Goal: Complete application form: Complete application form

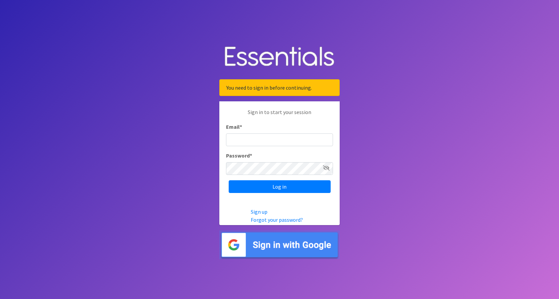
click at [288, 240] on img at bounding box center [279, 244] width 120 height 29
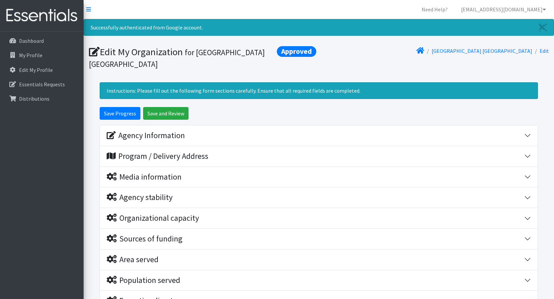
click at [215, 99] on div "Instructions: Please fill out the following form sections carefully. Ensure tha…" at bounding box center [319, 90] width 438 height 17
click at [30, 85] on p "Essentials Requests" at bounding box center [42, 84] width 46 height 7
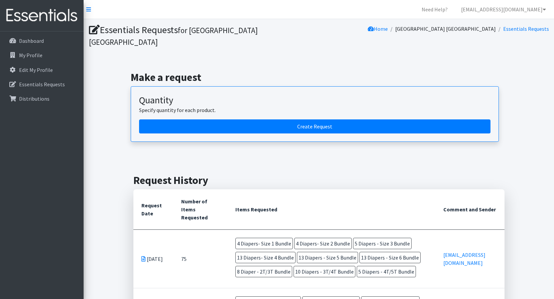
click at [306, 122] on article "Quantity Specify quantity for each product. Create Request" at bounding box center [315, 114] width 368 height 56
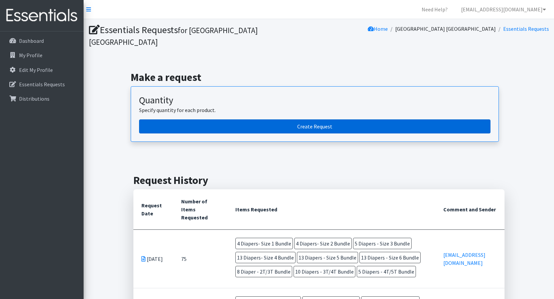
click at [361, 120] on link "Create Request" at bounding box center [315, 126] width 352 height 14
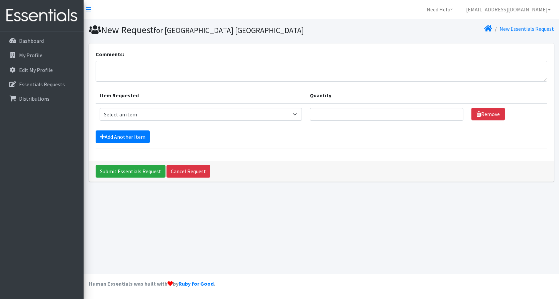
click at [193, 128] on form "Comments: Item Requested Quantity Item Requested Select an item Diaper - 2T/3T …" at bounding box center [322, 99] width 452 height 99
click at [191, 113] on select "Select an item Diaper - 2T/3T Bundle Diapers - 3T/4T Bundle Diapers - 4T/5T Bun…" at bounding box center [201, 114] width 202 height 13
select select "14875"
click at [100, 108] on select "Select an item Diaper - 2T/3T Bundle Diapers - 3T/4T Bundle Diapers - 4T/5T Bun…" at bounding box center [201, 114] width 202 height 13
click at [334, 108] on input "Quantity" at bounding box center [387, 114] width 154 height 13
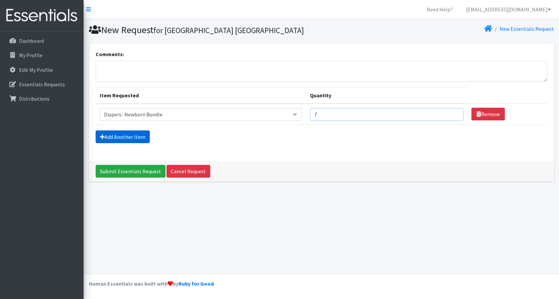
type input "7"
click at [133, 139] on link "Add Another Item" at bounding box center [123, 136] width 54 height 13
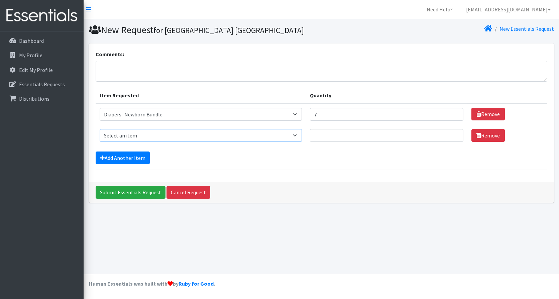
drag, startPoint x: 137, startPoint y: 135, endPoint x: 142, endPoint y: 135, distance: 5.0
click at [137, 135] on select "Select an item Diaper - 2T/3T Bundle Diapers - 3T/4T Bundle Diapers - 4T/5T Bun…" at bounding box center [201, 135] width 202 height 13
select select "14872"
click at [100, 129] on select "Select an item Diaper - 2T/3T Bundle Diapers - 3T/4T Bundle Diapers - 4T/5T Bun…" at bounding box center [201, 135] width 202 height 13
click at [361, 135] on input "Quantity" at bounding box center [387, 135] width 154 height 13
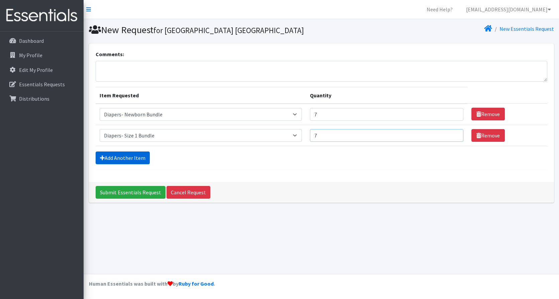
type input "7"
click at [134, 159] on link "Add Another Item" at bounding box center [123, 158] width 54 height 13
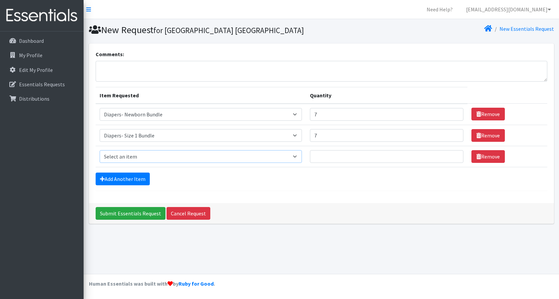
click at [140, 156] on select "Select an item Diaper - 2T/3T Bundle Diapers - 3T/4T Bundle Diapers - 4T/5T Bun…" at bounding box center [201, 156] width 202 height 13
select select "14873"
click at [100, 150] on select "Select an item Diaper - 2T/3T Bundle Diapers - 3T/4T Bundle Diapers - 4T/5T Bun…" at bounding box center [201, 156] width 202 height 13
click at [338, 162] on input "Quantity" at bounding box center [387, 156] width 154 height 13
type input "7"
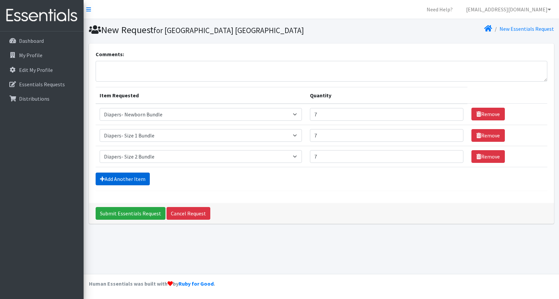
click at [117, 175] on link "Add Another Item" at bounding box center [123, 179] width 54 height 13
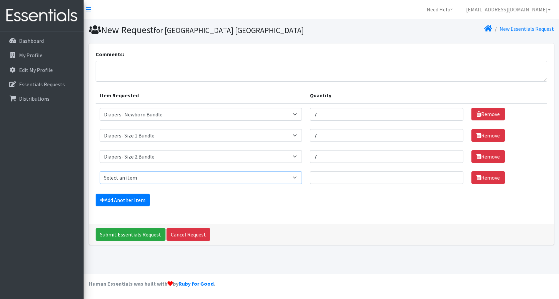
drag, startPoint x: 133, startPoint y: 177, endPoint x: 139, endPoint y: 170, distance: 9.2
click at [133, 177] on select "Select an item Diaper - 2T/3T Bundle Diapers - 3T/4T Bundle Diapers - 4T/5T Bun…" at bounding box center [201, 177] width 202 height 13
select select "14874"
click at [100, 171] on select "Select an item Diaper - 2T/3T Bundle Diapers - 3T/4T Bundle Diapers - 4T/5T Bun…" at bounding box center [201, 177] width 202 height 13
click at [342, 172] on input "Quantity" at bounding box center [387, 177] width 154 height 13
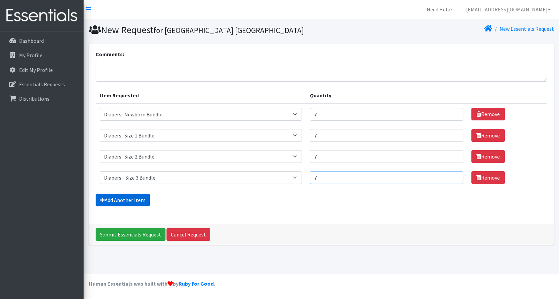
type input "7"
click at [106, 204] on link "Add Another Item" at bounding box center [123, 200] width 54 height 13
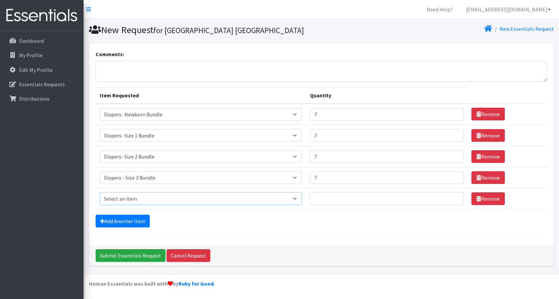
drag, startPoint x: 144, startPoint y: 200, endPoint x: 156, endPoint y: 197, distance: 11.8
click at [144, 200] on select "Select an item Diaper - 2T/3T Bundle Diapers - 3T/4T Bundle Diapers - 4T/5T Bun…" at bounding box center [201, 198] width 202 height 13
select select "14876"
click at [100, 192] on select "Select an item Diaper - 2T/3T Bundle Diapers - 3T/4T Bundle Diapers - 4T/5T Bun…" at bounding box center [201, 198] width 202 height 13
click at [348, 199] on input "Quantity" at bounding box center [387, 198] width 154 height 13
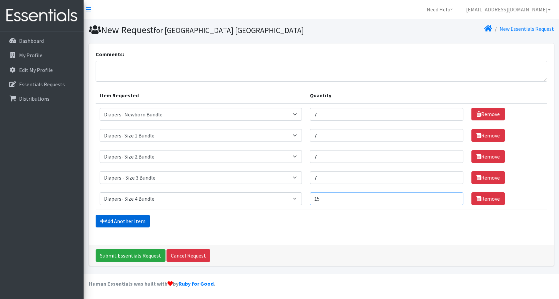
type input "15"
click at [145, 222] on link "Add Another Item" at bounding box center [123, 221] width 54 height 13
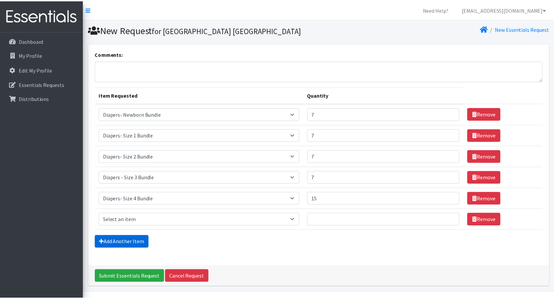
scroll to position [18, 0]
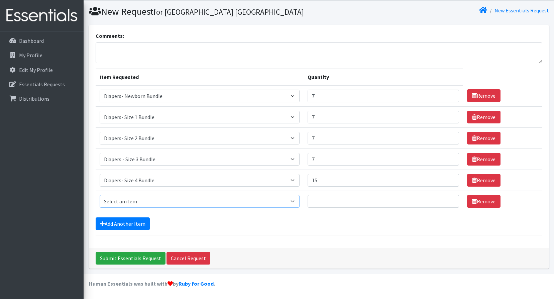
click at [140, 201] on select "Select an item Diaper - 2T/3T Bundle Diapers - 3T/4T Bundle Diapers - 4T/5T Bun…" at bounding box center [200, 201] width 200 height 13
select select "14877"
click at [100, 195] on select "Select an item Diaper - 2T/3T Bundle Diapers - 3T/4T Bundle Diapers - 4T/5T Bun…" at bounding box center [200, 201] width 200 height 13
click at [354, 196] on input "Quantity" at bounding box center [384, 201] width 152 height 13
type input "12"
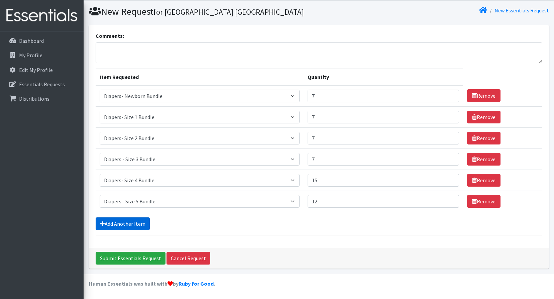
click at [98, 224] on link "Add Another Item" at bounding box center [123, 223] width 54 height 13
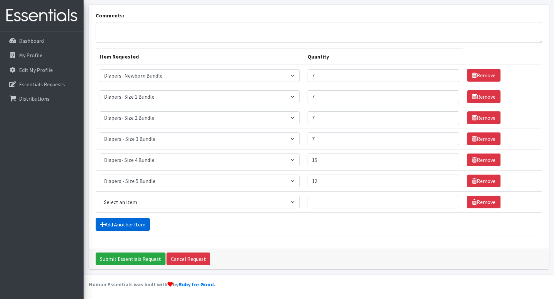
scroll to position [39, 0]
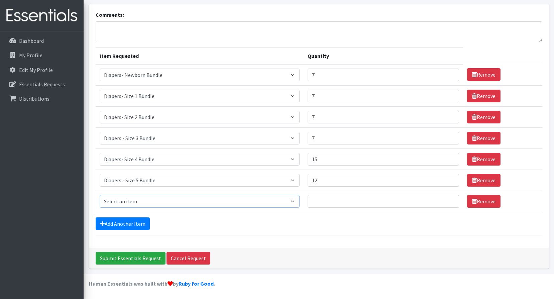
click at [163, 201] on select "Select an item Diaper - 2T/3T Bundle Diapers - 3T/4T Bundle Diapers - 4T/5T Bun…" at bounding box center [200, 201] width 200 height 13
select select "14878"
click at [100, 195] on select "Select an item Diaper - 2T/3T Bundle Diapers - 3T/4T Bundle Diapers - 4T/5T Bun…" at bounding box center [200, 201] width 200 height 13
click at [366, 205] on input "Quantity" at bounding box center [384, 201] width 152 height 13
type input "16"
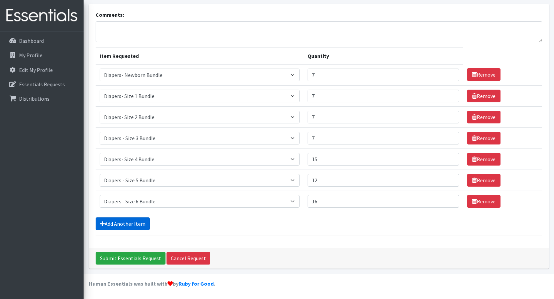
click at [112, 222] on link "Add Another Item" at bounding box center [123, 223] width 54 height 13
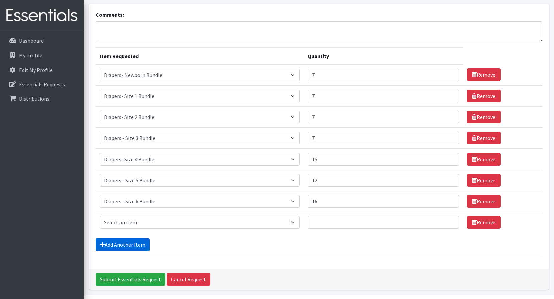
scroll to position [61, 0]
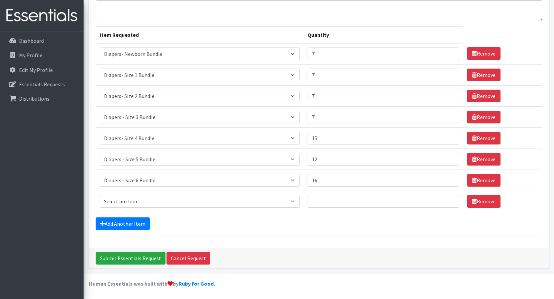
click at [134, 191] on td "Item Requested Select an item Diaper - 2T/3T Bundle Diapers - 3T/4T Bundle Diap…" at bounding box center [200, 201] width 208 height 21
drag, startPoint x: 135, startPoint y: 197, endPoint x: 138, endPoint y: 195, distance: 4.2
click at [135, 197] on select "Select an item Diaper - 2T/3T Bundle Diapers - 3T/4T Bundle Diapers - 4T/5T Bun…" at bounding box center [200, 201] width 200 height 13
select select "14879"
click at [100, 195] on select "Select an item Diaper - 2T/3T Bundle Diapers - 3T/4T Bundle Diapers - 4T/5T Bun…" at bounding box center [200, 201] width 200 height 13
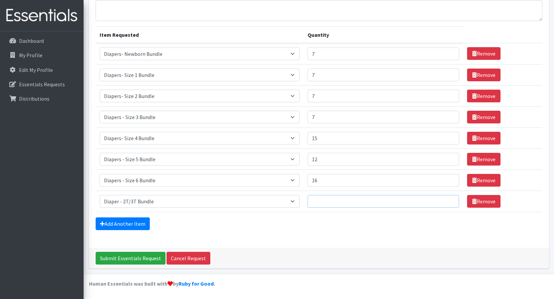
click at [359, 204] on input "Quantity" at bounding box center [384, 201] width 152 height 13
type input "13"
click at [98, 216] on form "Comments: Item Requested Quantity Item Requested Select an item Diaper - 2T/3T …" at bounding box center [319, 113] width 447 height 246
click at [106, 221] on link "Add Another Item" at bounding box center [123, 223] width 54 height 13
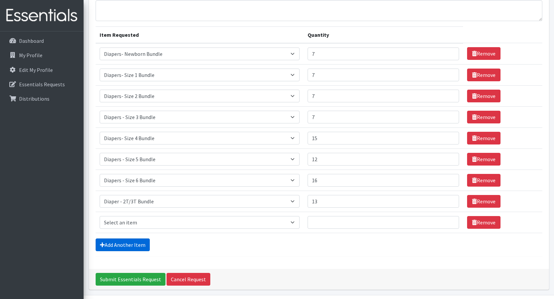
scroll to position [82, 0]
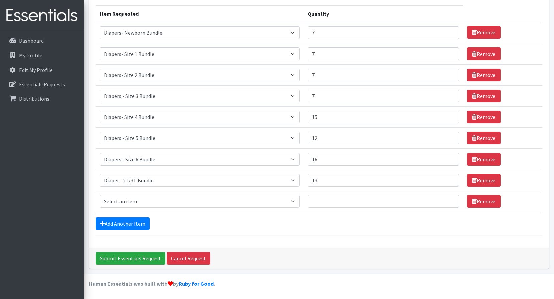
click at [170, 192] on td "Item Requested Select an item Diaper - 2T/3T Bundle Diapers - 3T/4T Bundle Diap…" at bounding box center [200, 201] width 208 height 21
click at [157, 204] on select "Select an item Diaper - 2T/3T Bundle Diapers - 3T/4T Bundle Diapers - 4T/5T Bun…" at bounding box center [200, 201] width 200 height 13
select select "14880"
click at [100, 195] on select "Select an item Diaper - 2T/3T Bundle Diapers - 3T/4T Bundle Diapers - 4T/5T Bun…" at bounding box center [200, 201] width 200 height 13
click at [353, 208] on td "Quantity" at bounding box center [384, 201] width 160 height 21
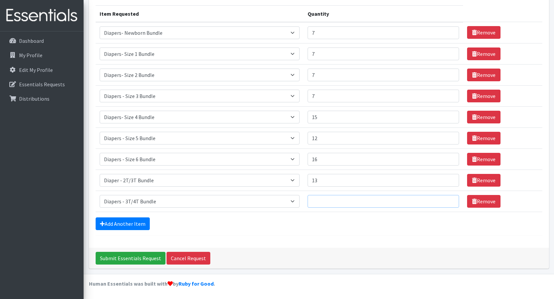
click at [357, 202] on input "Quantity" at bounding box center [384, 201] width 152 height 13
type input "11"
click at [134, 216] on form "Comments: Item Requested Quantity Item Requested Select an item Diaper - 2T/3T …" at bounding box center [319, 102] width 447 height 267
click at [135, 222] on link "Add Another Item" at bounding box center [123, 223] width 54 height 13
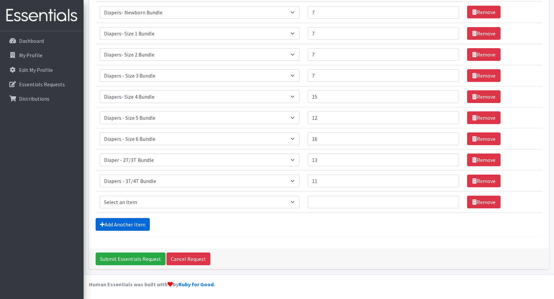
scroll to position [103, 0]
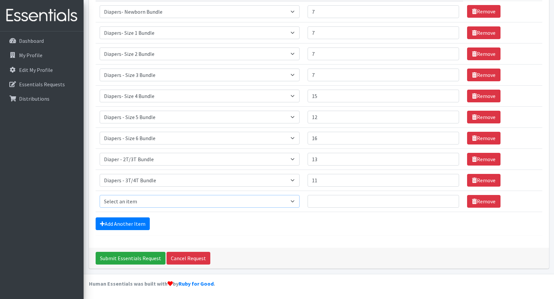
click at [131, 201] on select "Select an item Diaper - 2T/3T Bundle Diapers - 3T/4T Bundle Diapers - 4T/5T Bun…" at bounding box center [200, 201] width 200 height 13
select select "14881"
click at [100, 195] on select "Select an item Diaper - 2T/3T Bundle Diapers - 3T/4T Bundle Diapers - 4T/5T Bun…" at bounding box center [200, 201] width 200 height 13
click at [354, 202] on input "Quantity" at bounding box center [384, 201] width 152 height 13
type input "5"
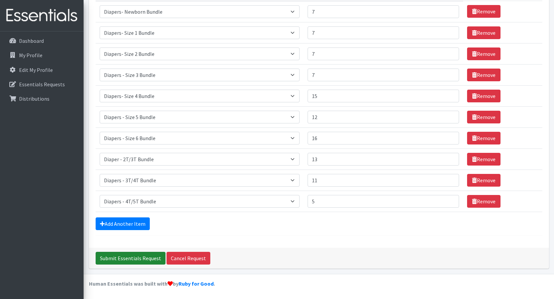
click at [135, 255] on input "Submit Essentials Request" at bounding box center [131, 258] width 70 height 13
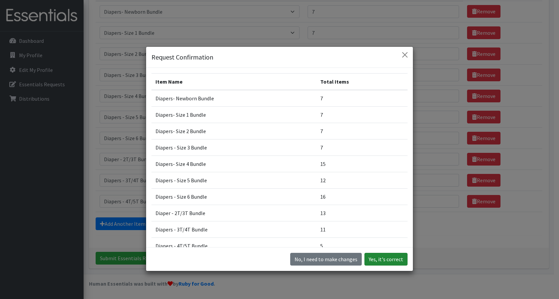
click at [382, 262] on button "Yes, it's correct" at bounding box center [386, 259] width 43 height 13
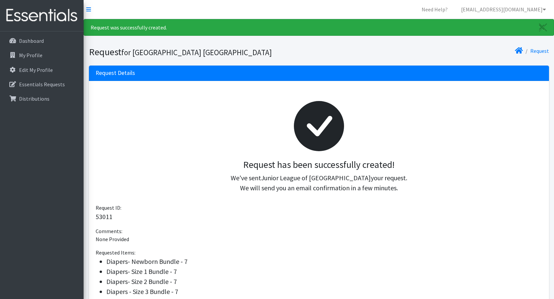
scroll to position [142, 0]
